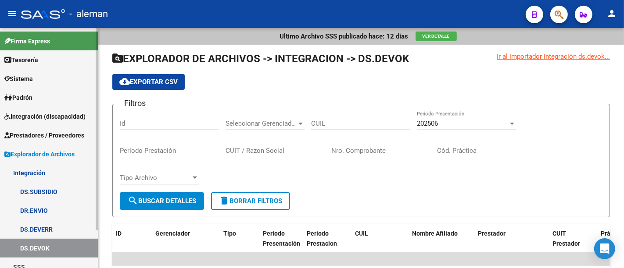
click at [39, 139] on span "Prestadores / Proveedores" at bounding box center [44, 136] width 80 height 10
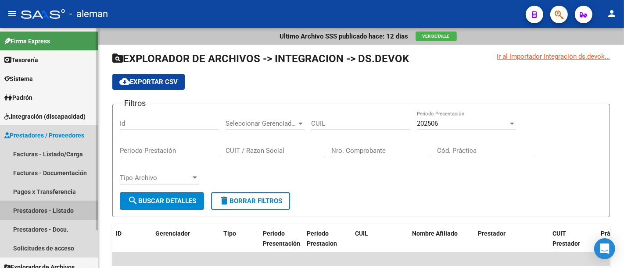
click at [58, 214] on link "Prestadores - Listado" at bounding box center [49, 210] width 98 height 19
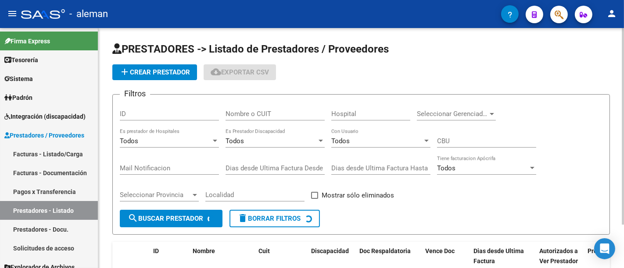
click at [253, 109] on div "Nombre o CUIT" at bounding box center [274, 111] width 99 height 19
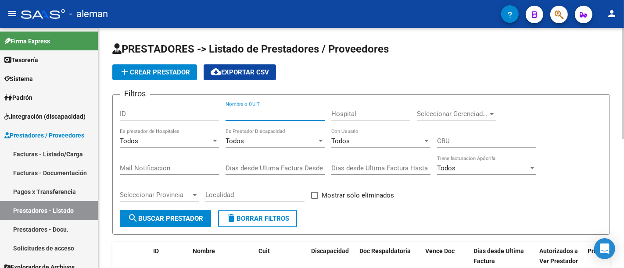
click at [250, 118] on input "Nombre o CUIT" at bounding box center [274, 114] width 99 height 8
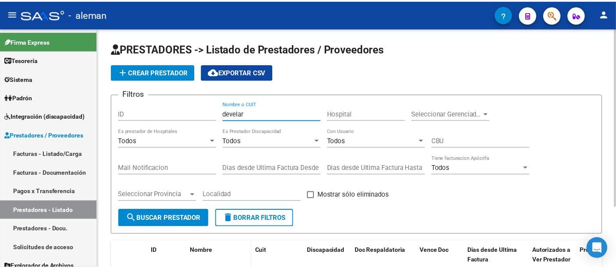
scroll to position [82, 0]
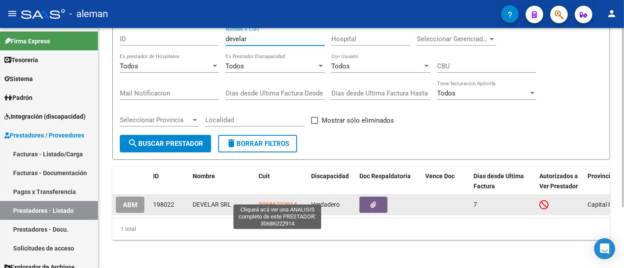
type input "develar"
click at [279, 201] on span "30686222914" at bounding box center [277, 204] width 39 height 7
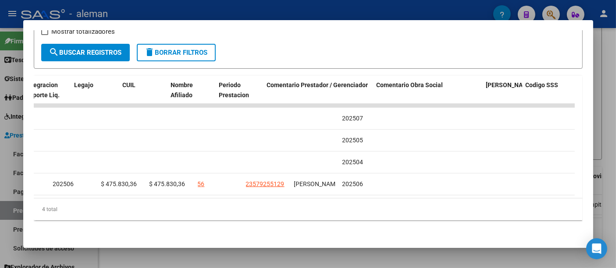
scroll to position [0, 1353]
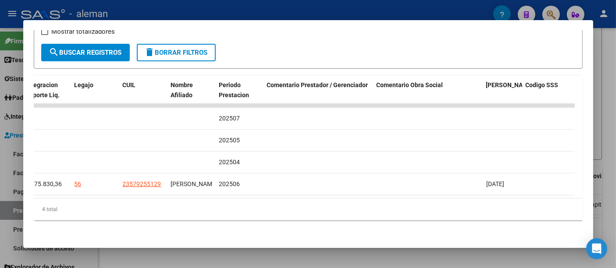
drag, startPoint x: 444, startPoint y: 200, endPoint x: 422, endPoint y: 199, distance: 22.4
click at [422, 199] on div "4 total" at bounding box center [308, 210] width 549 height 22
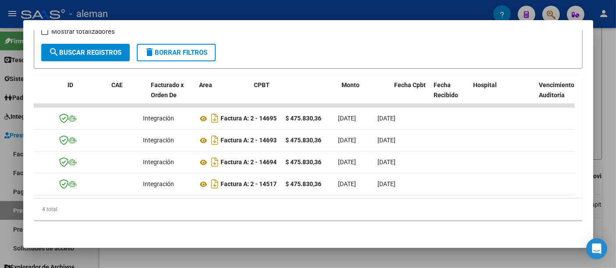
scroll to position [0, 0]
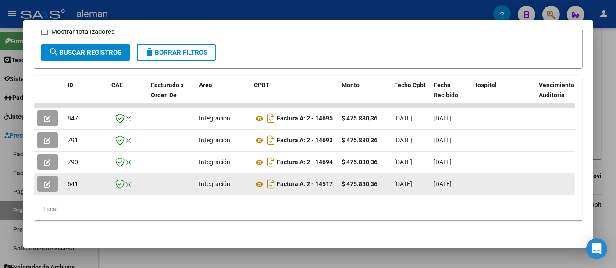
drag, startPoint x: 278, startPoint y: 179, endPoint x: 385, endPoint y: 178, distance: 107.0
click at [385, 179] on div "$ 475.830,36" at bounding box center [365, 184] width 46 height 10
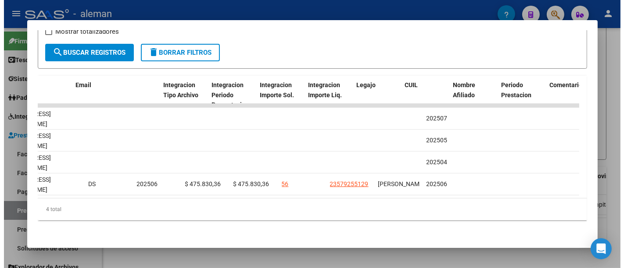
scroll to position [0, 1162]
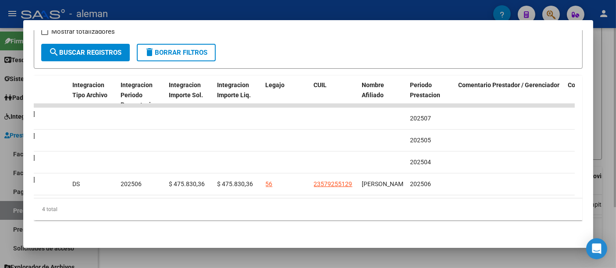
click at [609, 81] on div at bounding box center [308, 134] width 616 height 268
